Goal: Check status: Check status

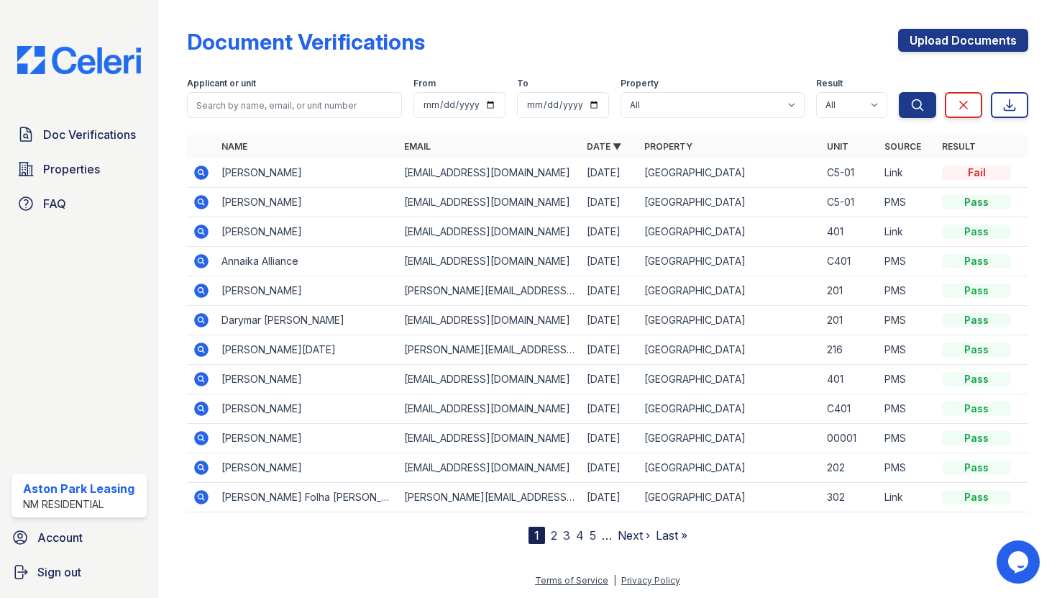
click at [201, 176] on icon at bounding box center [201, 172] width 14 height 14
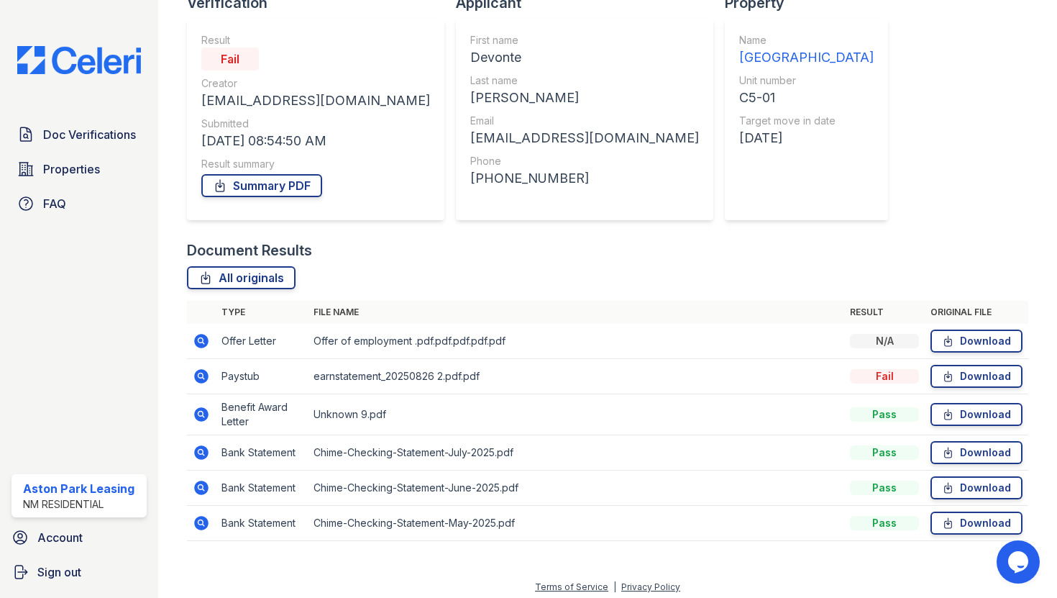
scroll to position [120, 0]
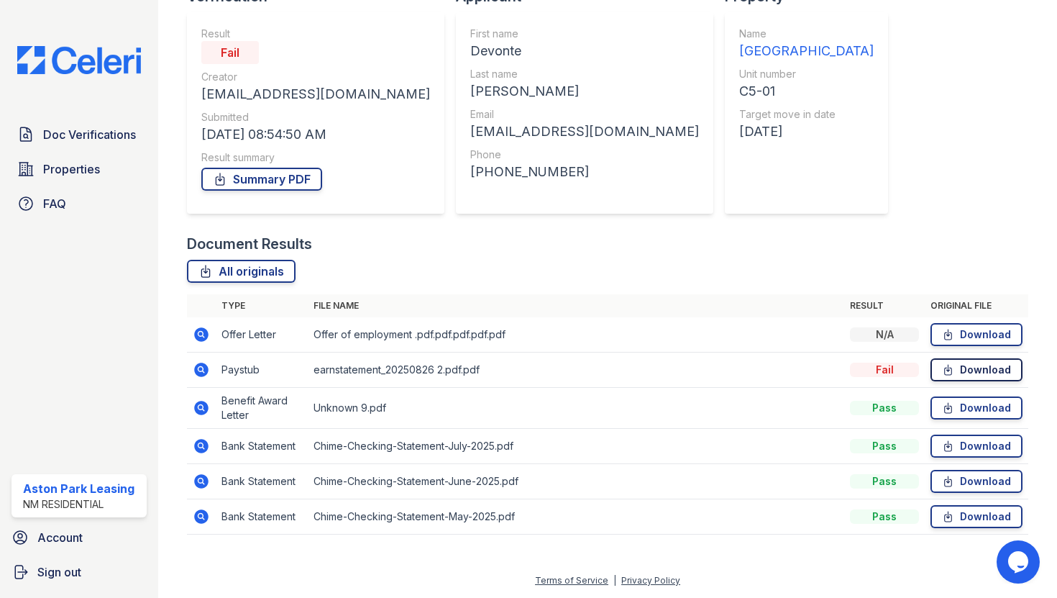
click at [952, 365] on icon at bounding box center [948, 370] width 12 height 14
click at [902, 368] on div "Fail" at bounding box center [884, 370] width 69 height 14
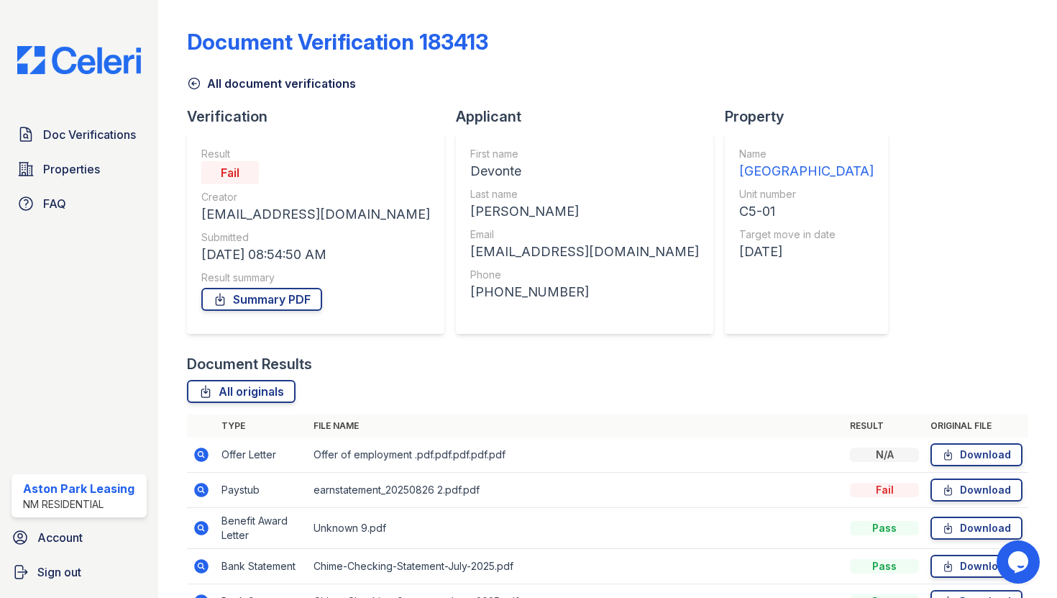
click at [228, 168] on div "Fail" at bounding box center [230, 172] width 58 height 23
click at [196, 495] on icon at bounding box center [201, 489] width 17 height 17
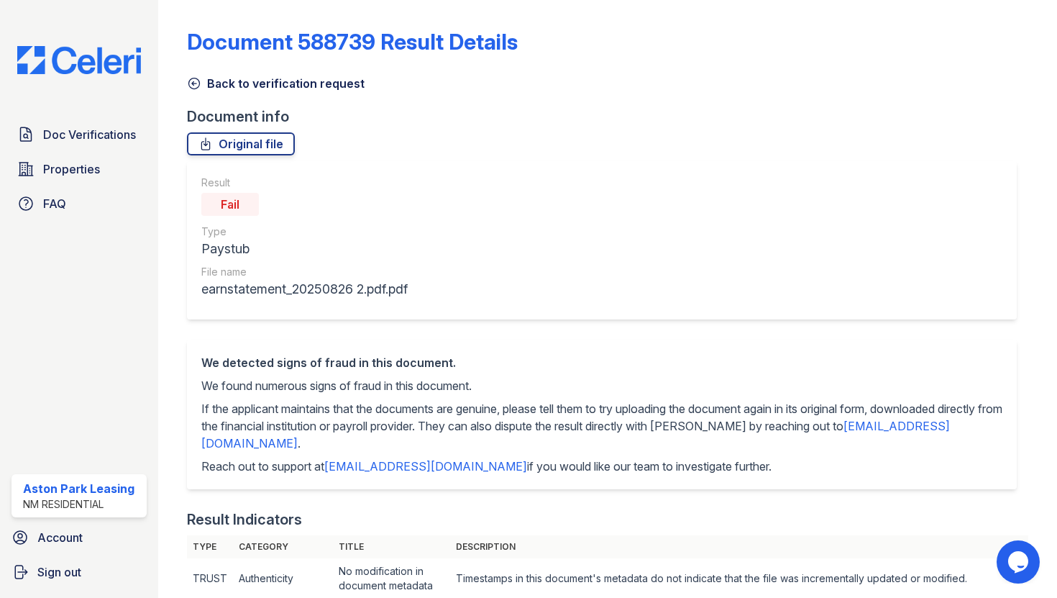
click at [196, 84] on icon at bounding box center [194, 83] width 14 height 14
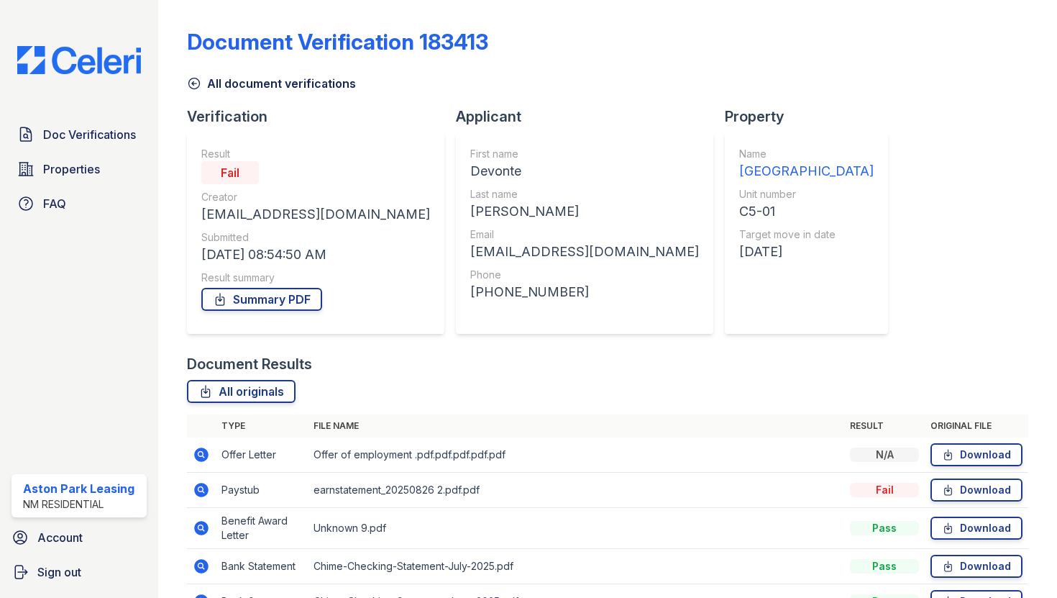
click at [196, 84] on icon at bounding box center [194, 83] width 14 height 14
